Goal: Transaction & Acquisition: Purchase product/service

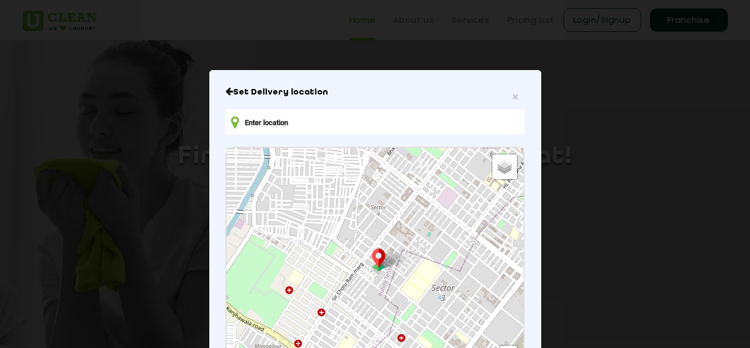
click at [341, 132] on input "text" at bounding box center [375, 121] width 299 height 25
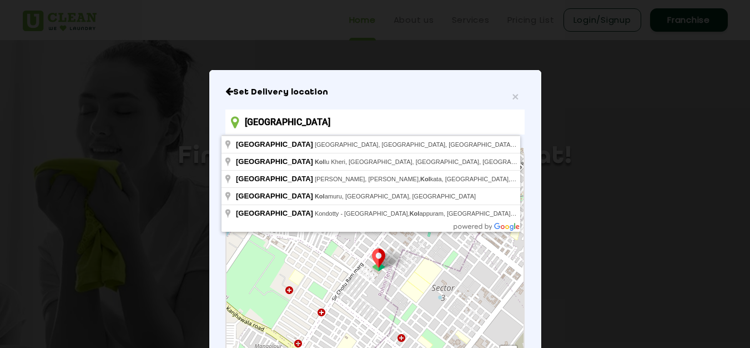
type input "[GEOGRAPHIC_DATA], [GEOGRAPHIC_DATA], [GEOGRAPHIC_DATA], [GEOGRAPHIC_DATA]"
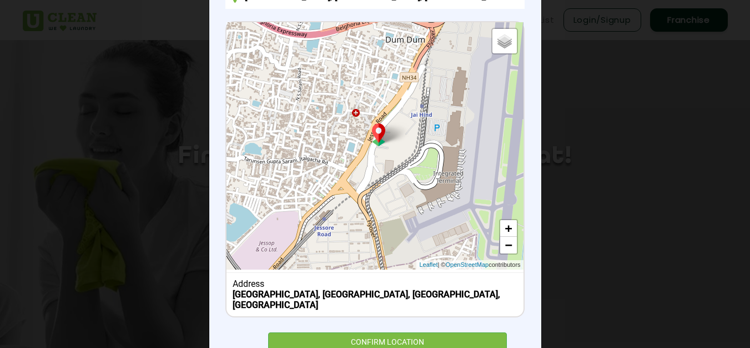
scroll to position [167, 0]
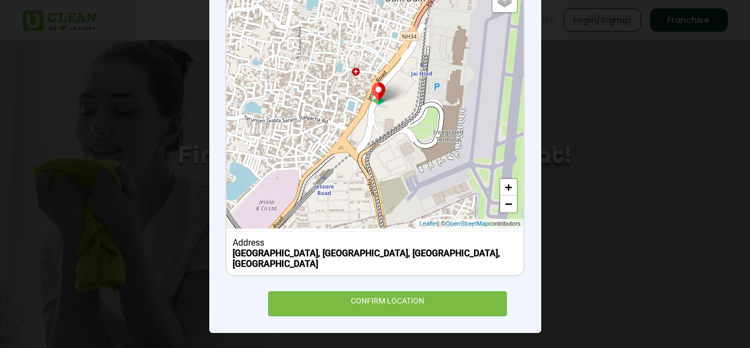
drag, startPoint x: 424, startPoint y: 237, endPoint x: 408, endPoint y: 268, distance: 34.3
click at [424, 238] on div "Address [GEOGRAPHIC_DATA], [GEOGRAPHIC_DATA]" at bounding box center [375, 253] width 297 height 44
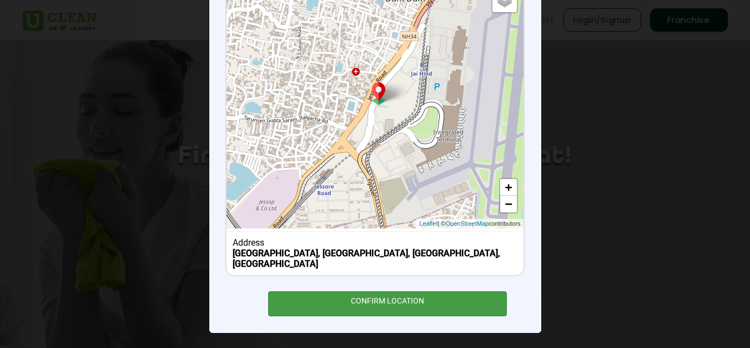
click at [398, 306] on div "CONFIRM LOCATION" at bounding box center [387, 303] width 239 height 25
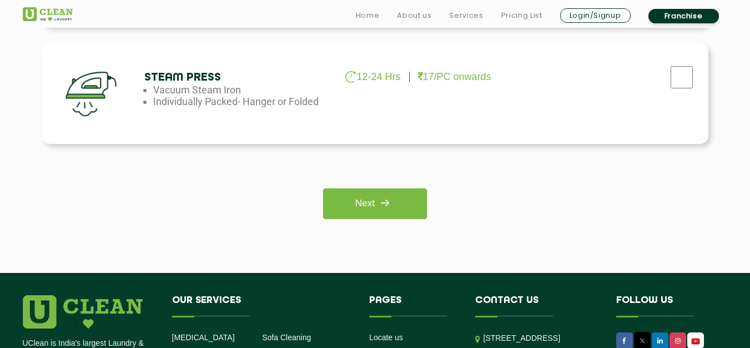
scroll to position [870, 0]
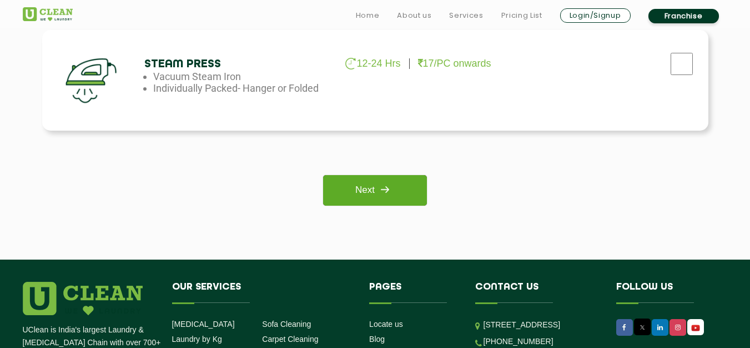
click at [395, 187] on img at bounding box center [385, 189] width 20 height 20
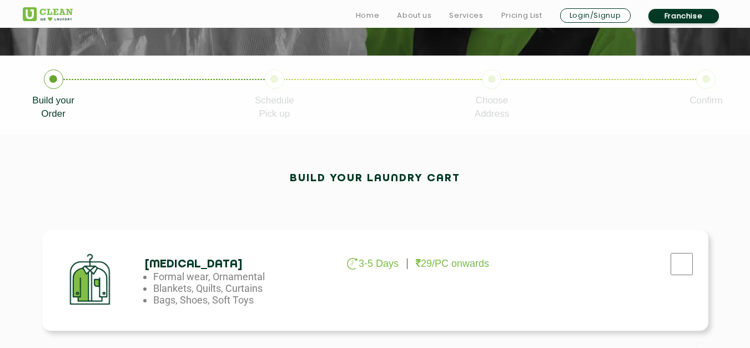
scroll to position [229, 0]
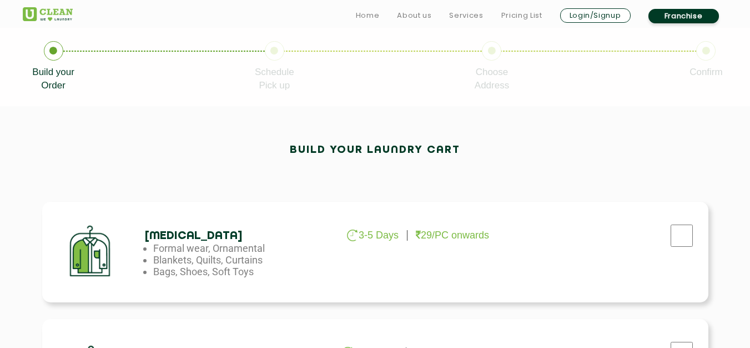
click at [393, 246] on div "[MEDICAL_DATA] 3-5 Days 29/PC onwards Formal wear, Ornamental Blankets, Quilts,…" at bounding box center [375, 252] width 667 height 101
click at [680, 233] on input "checkbox" at bounding box center [682, 235] width 28 height 22
checkbox input "true"
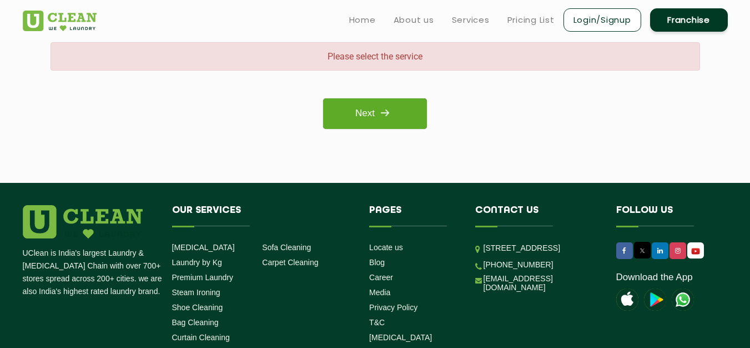
scroll to position [972, 0]
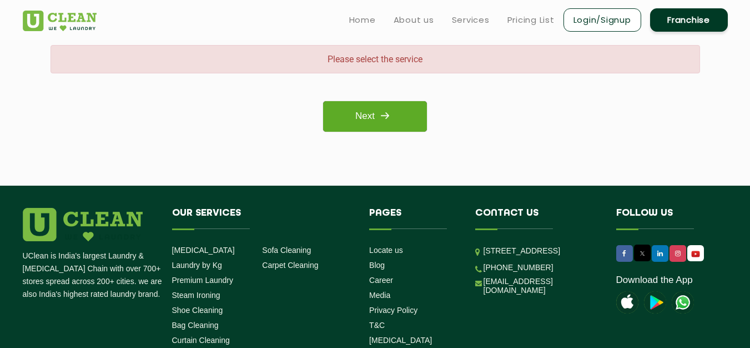
click at [370, 117] on link "Next" at bounding box center [375, 116] width 104 height 31
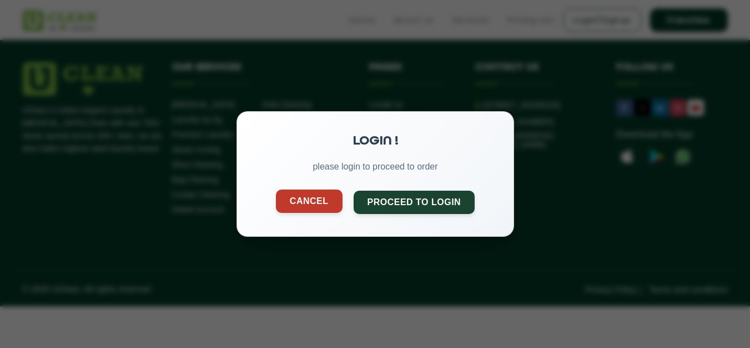
click at [314, 199] on button "Cancel" at bounding box center [309, 200] width 67 height 23
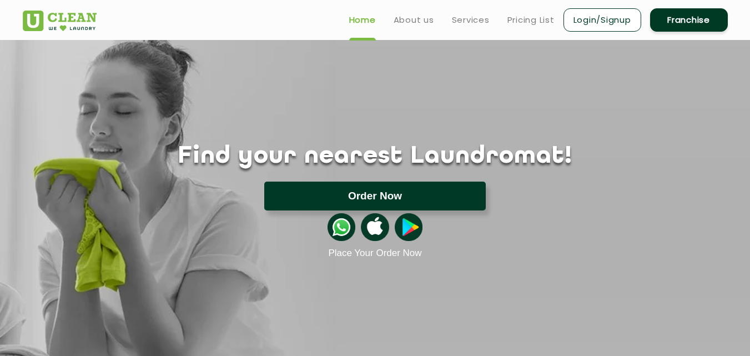
click at [389, 202] on button "Order Now" at bounding box center [375, 196] width 222 height 29
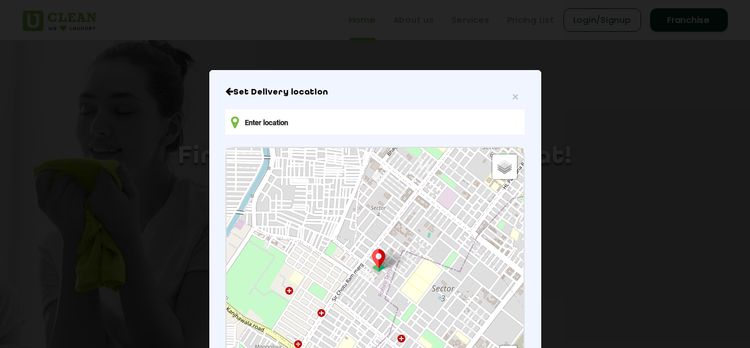
click at [400, 134] on input "text" at bounding box center [375, 121] width 299 height 25
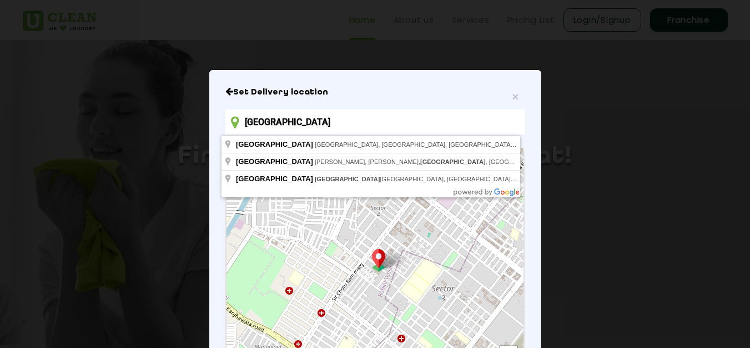
type input "[GEOGRAPHIC_DATA], [GEOGRAPHIC_DATA], [GEOGRAPHIC_DATA], [GEOGRAPHIC_DATA]"
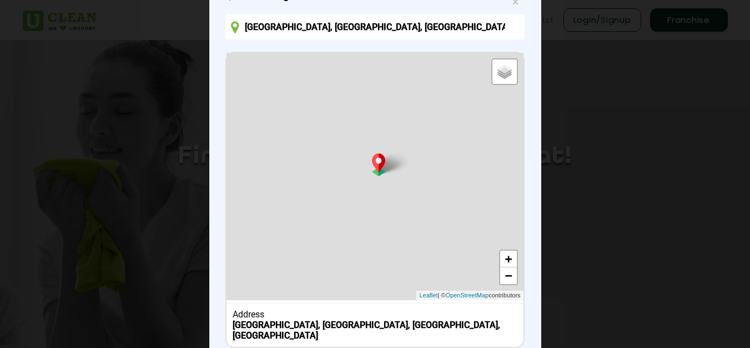
scroll to position [129, 0]
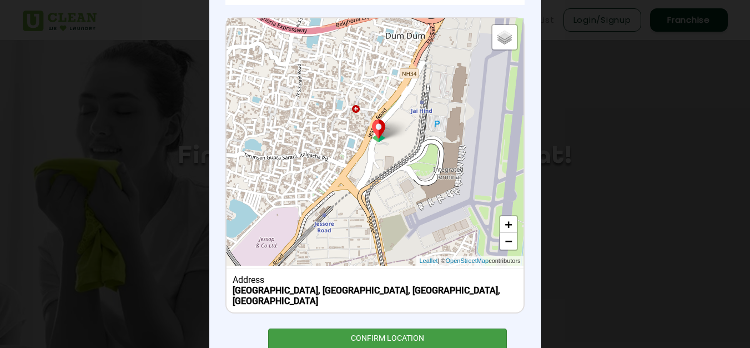
click at [366, 340] on div "CONFIRM LOCATION" at bounding box center [387, 340] width 239 height 25
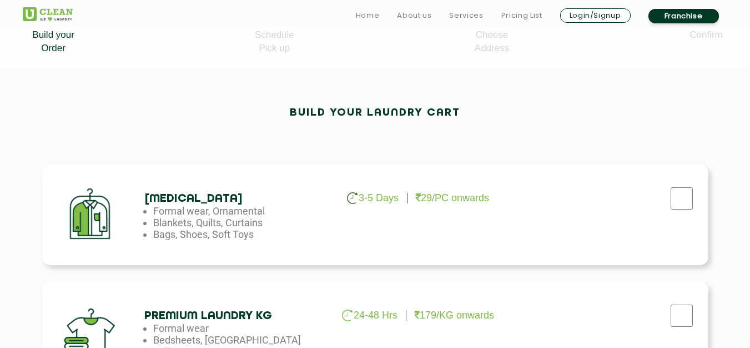
click at [413, 217] on div "[MEDICAL_DATA] 3-5 Days 29/PC onwards Formal wear, Ornamental Blankets, Quilts,…" at bounding box center [375, 214] width 667 height 101
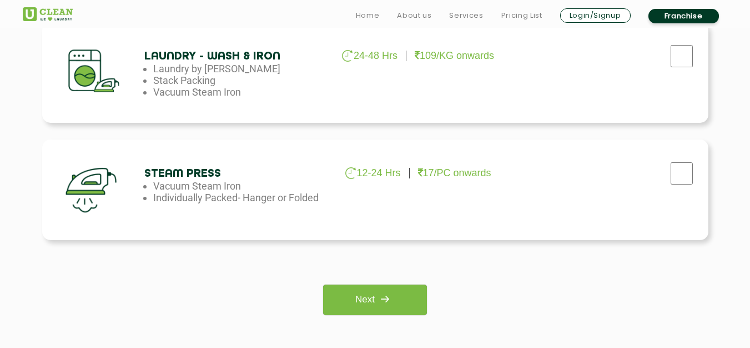
scroll to position [793, 0]
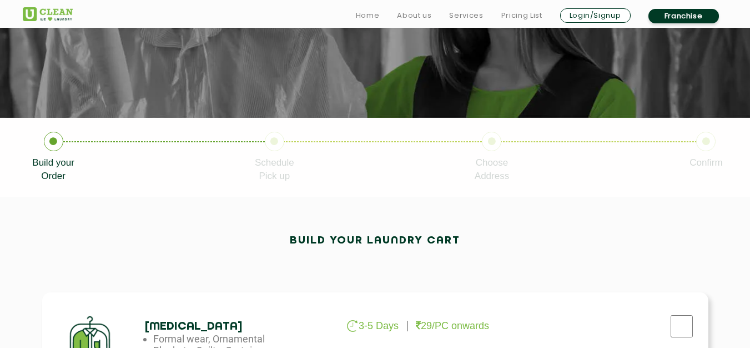
scroll to position [200, 0]
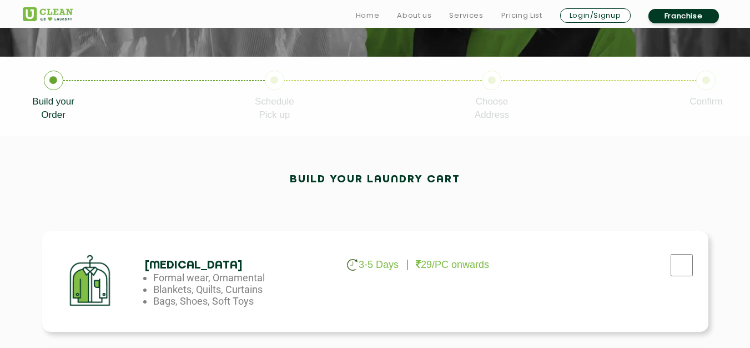
click at [461, 261] on p "29/PC onwards" at bounding box center [452, 265] width 73 height 12
